Goal: Transaction & Acquisition: Purchase product/service

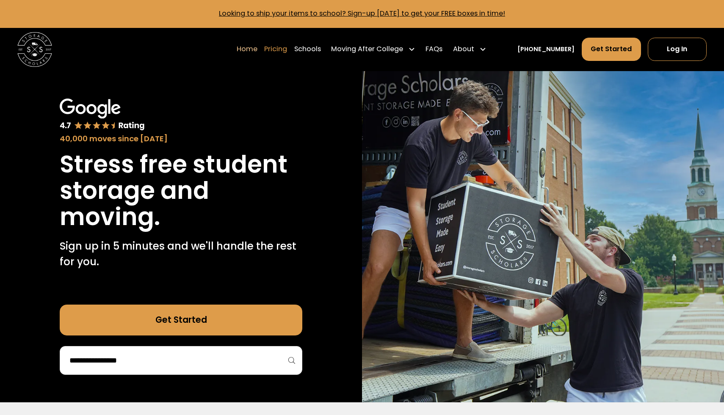
click at [287, 53] on link "Pricing" at bounding box center [275, 49] width 23 height 24
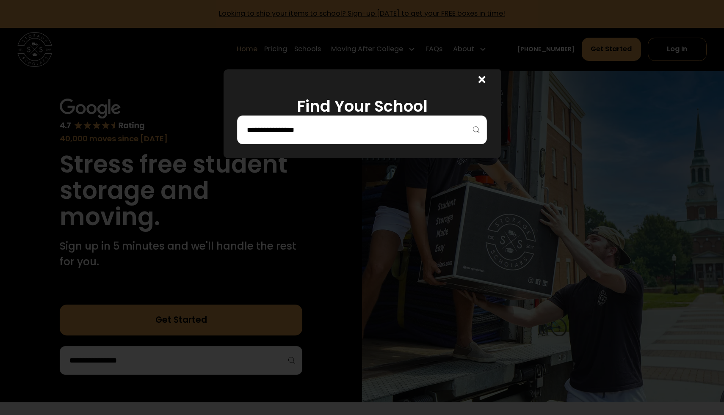
click at [315, 133] on input "search" at bounding box center [362, 130] width 232 height 14
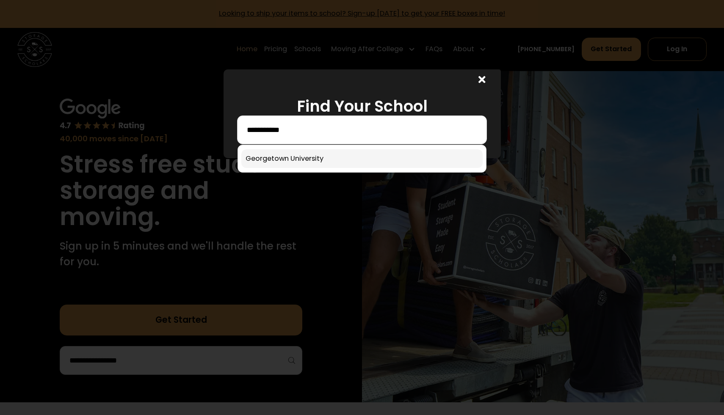
type input "**********"
click at [308, 159] on link at bounding box center [361, 158] width 241 height 19
